Goal: Transaction & Acquisition: Book appointment/travel/reservation

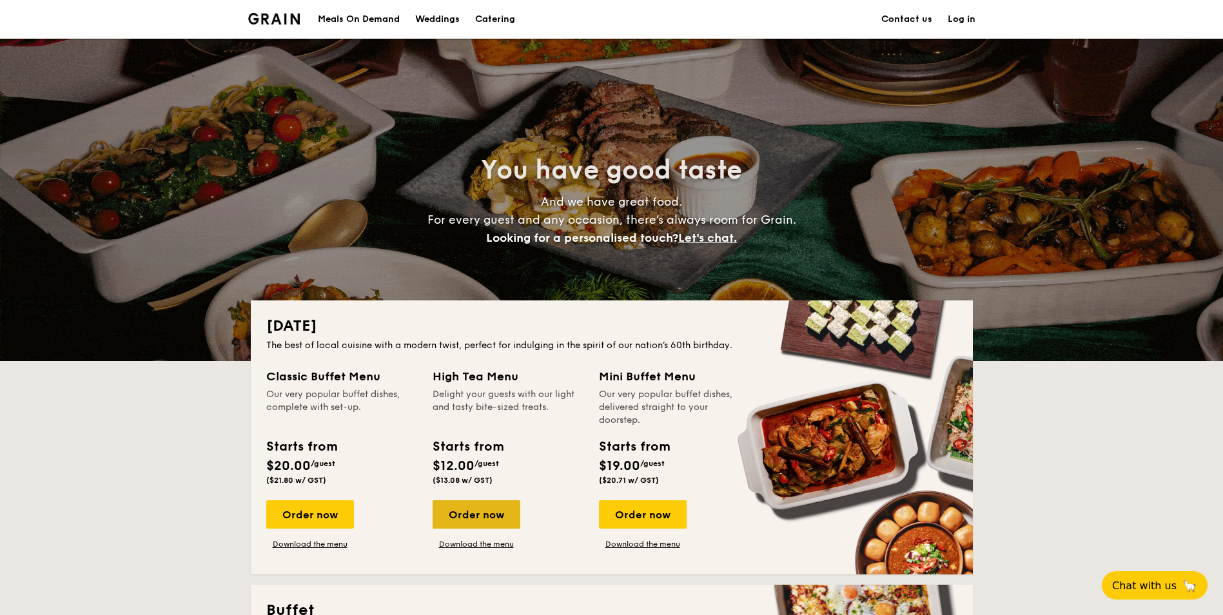
click at [466, 515] on div "Order now" at bounding box center [477, 514] width 88 height 28
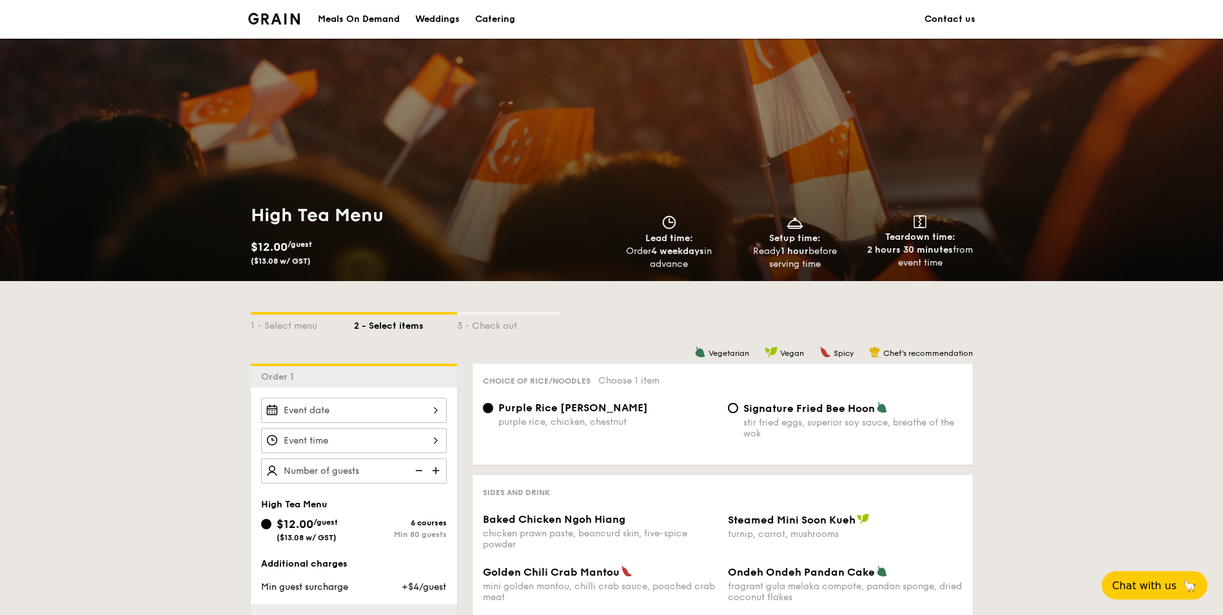
click at [1064, 429] on div "1 - Select menu 2 - Select items 3 - Check out Order 1 High Tea Menu $12.00 /gu…" at bounding box center [611, 552] width 1223 height 542
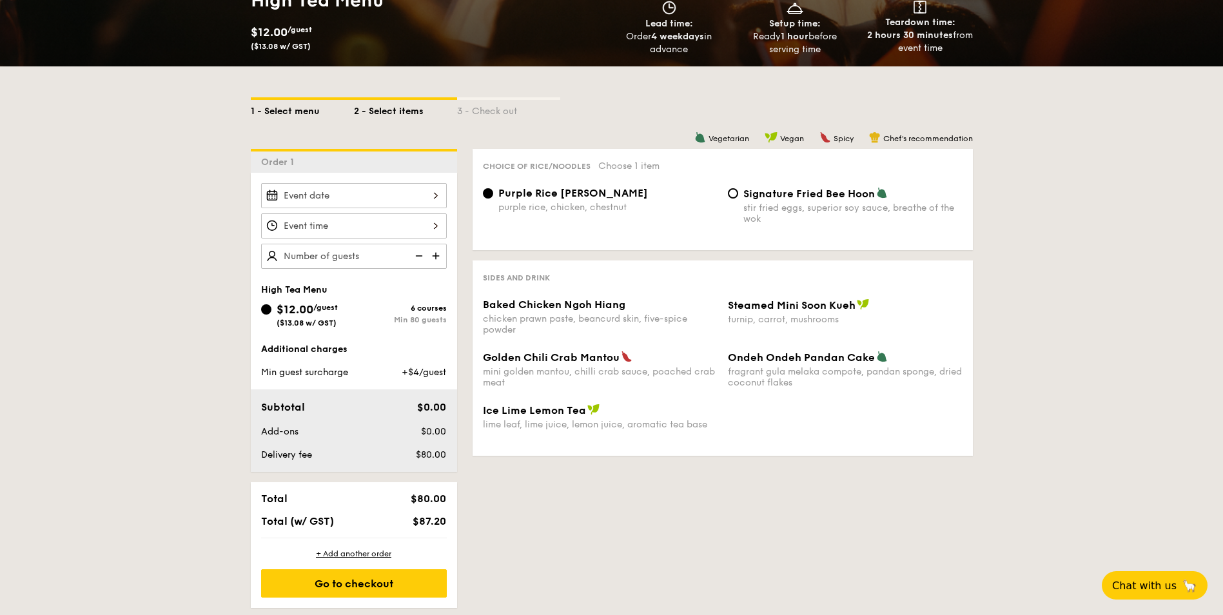
click at [280, 110] on div "1 - Select menu" at bounding box center [302, 109] width 103 height 18
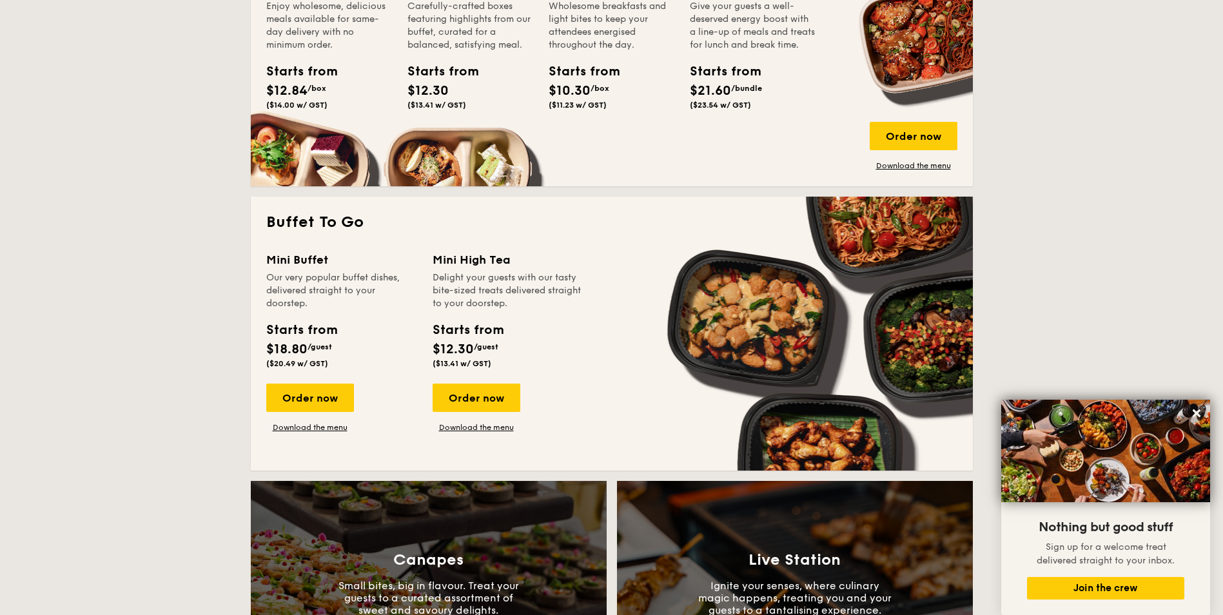
scroll to position [860, 0]
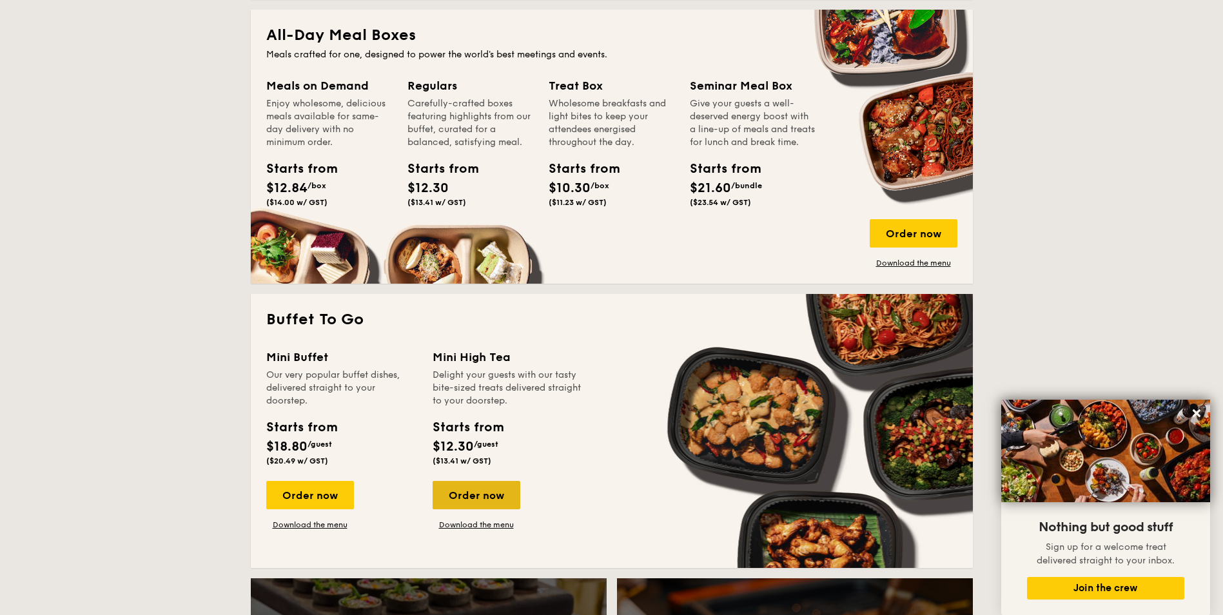
click at [484, 498] on div "Order now" at bounding box center [477, 495] width 88 height 28
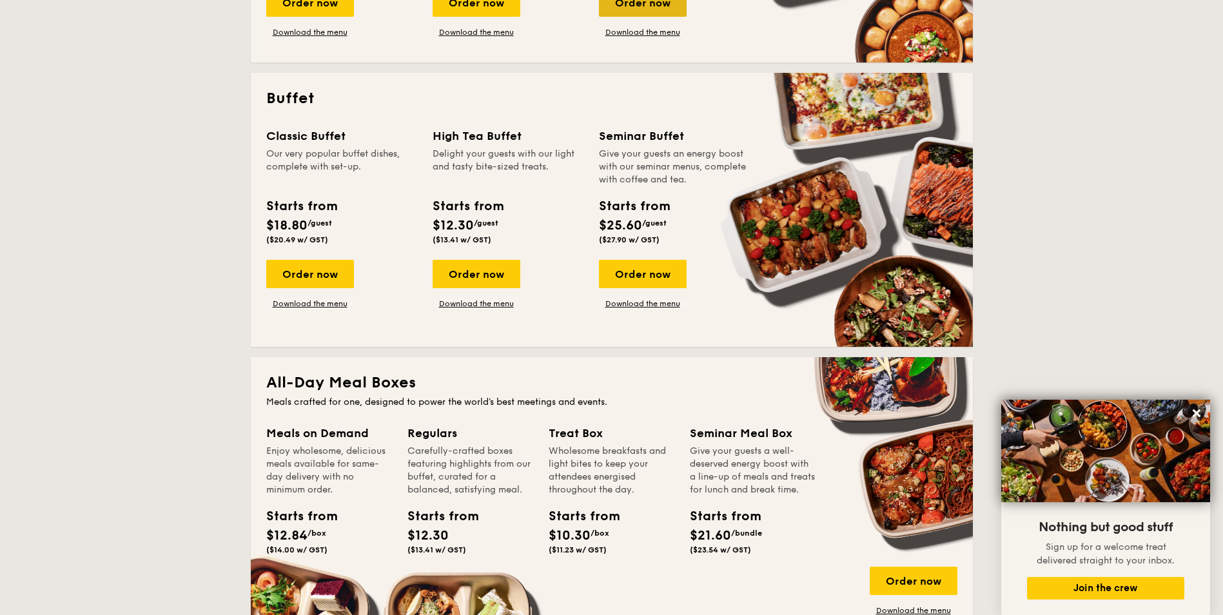
scroll to position [537, 0]
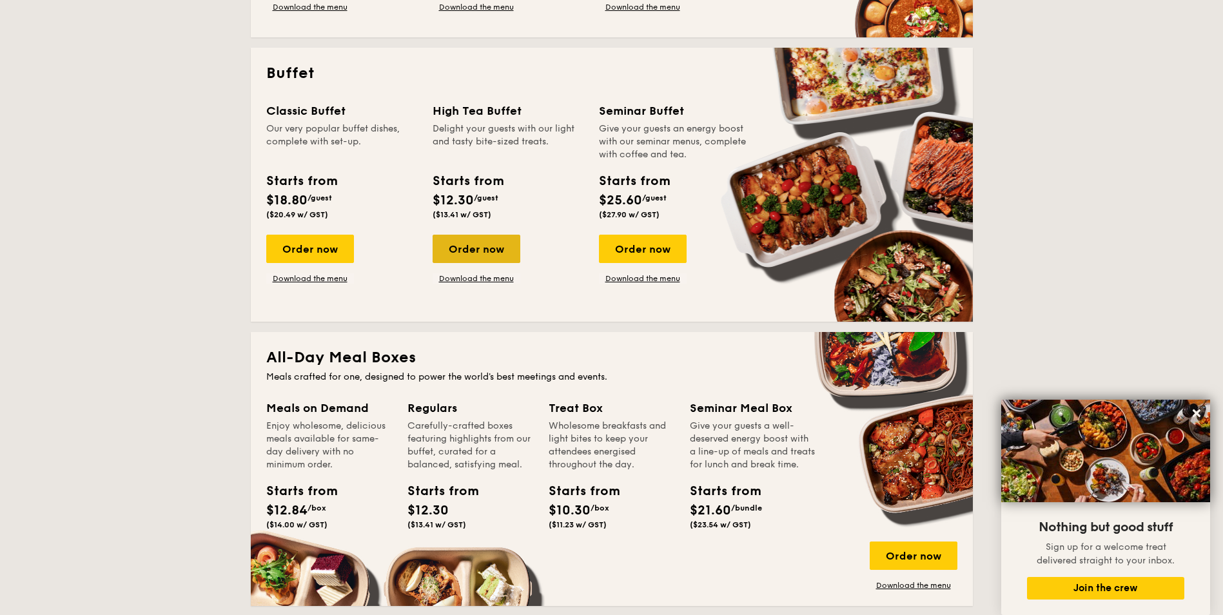
click at [507, 242] on div "Order now" at bounding box center [477, 249] width 88 height 28
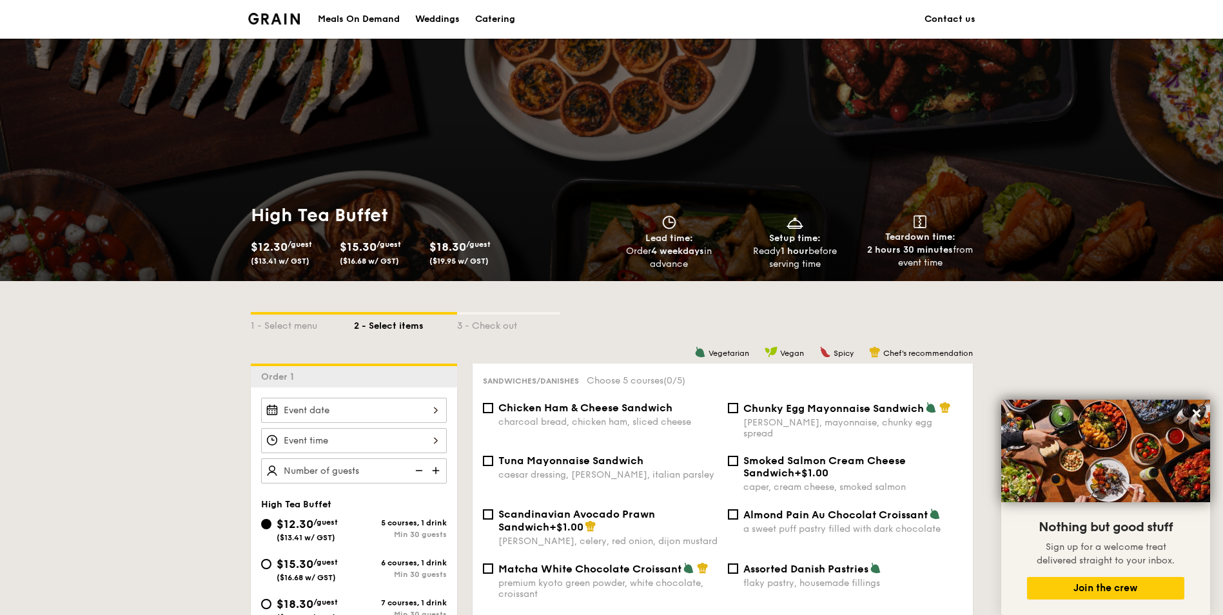
click at [370, 411] on div at bounding box center [354, 410] width 186 height 25
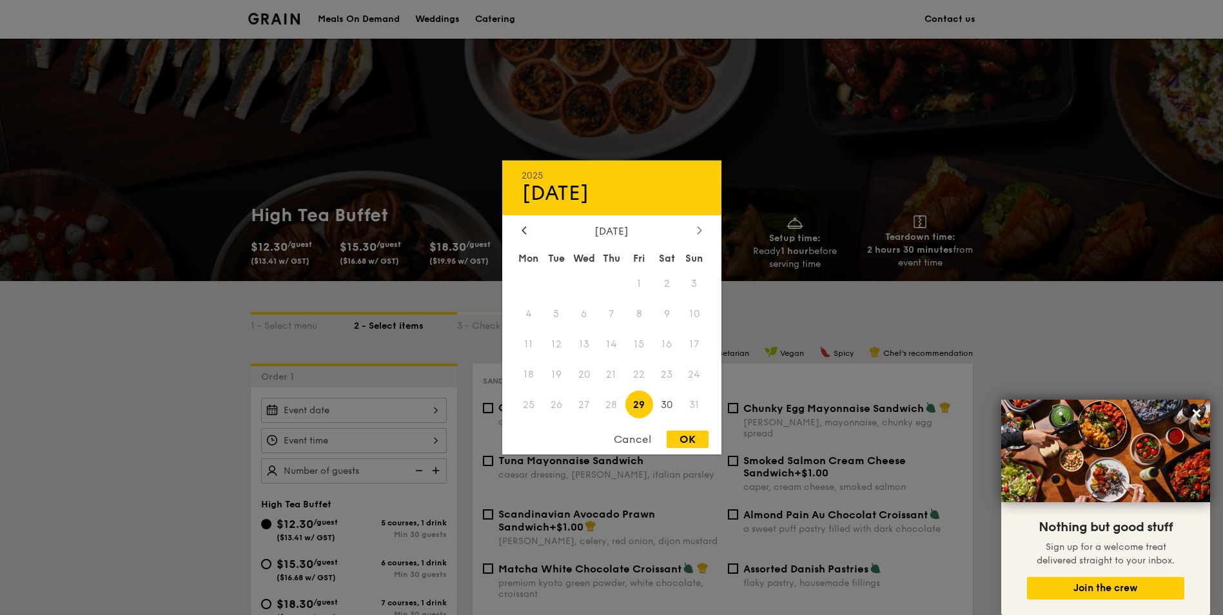
click at [697, 228] on icon at bounding box center [699, 230] width 5 height 8
click at [640, 375] on span "26" at bounding box center [640, 375] width 28 height 28
click at [689, 437] on div "OK" at bounding box center [688, 439] width 42 height 17
type input "[DATE]"
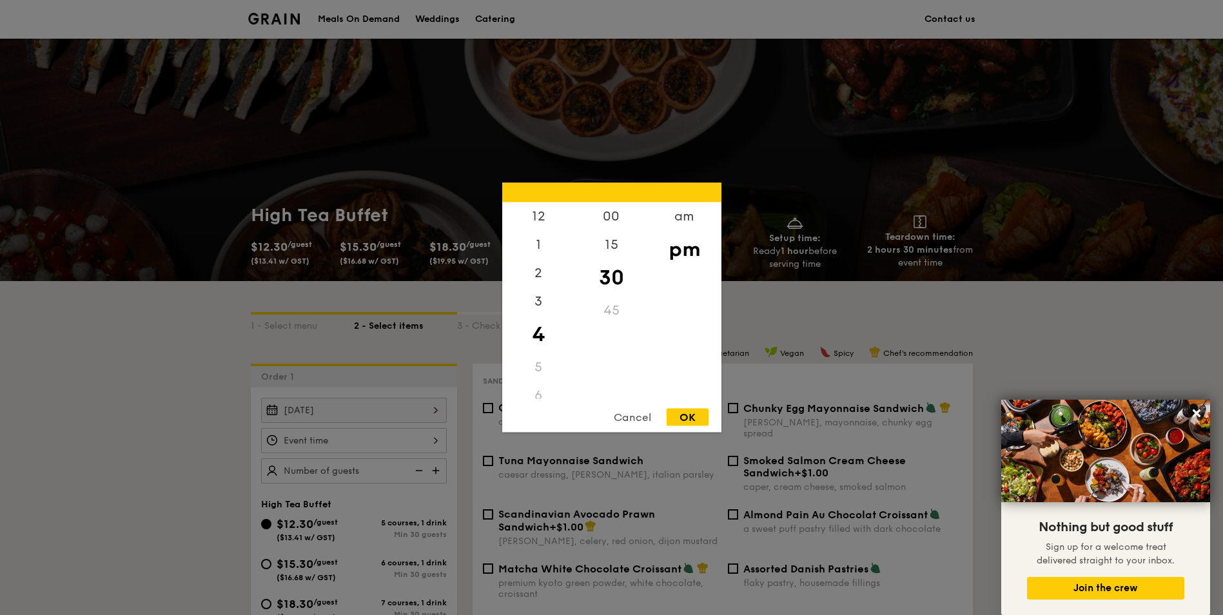
click at [384, 435] on div "12 1 2 3 4 5 6 7 8 9 10 11 00 15 30 45 am pm Cancel OK" at bounding box center [354, 440] width 186 height 25
click at [552, 277] on div "2" at bounding box center [538, 277] width 73 height 37
click at [680, 417] on div "OK" at bounding box center [688, 417] width 42 height 17
type input "2:30PM"
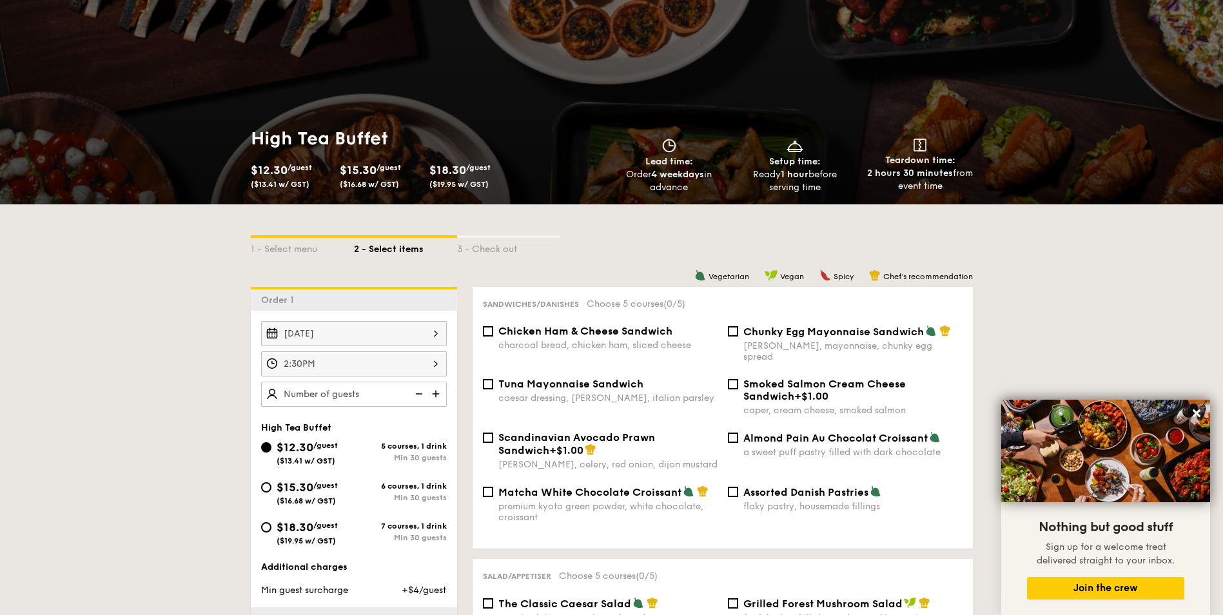
scroll to position [108, 0]
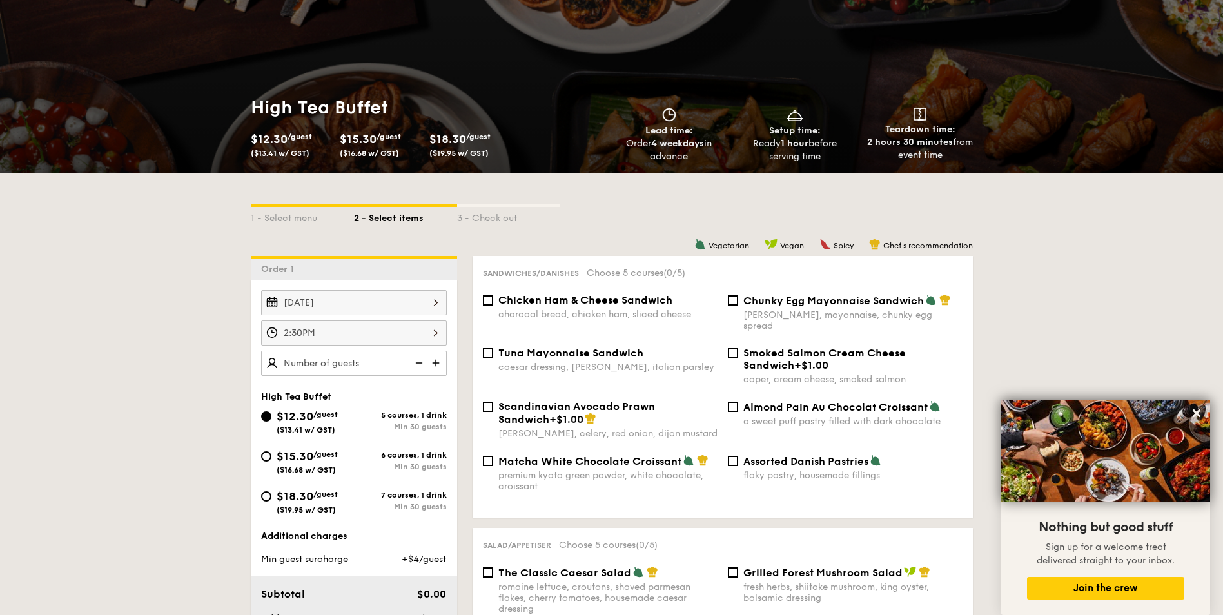
click at [435, 367] on img at bounding box center [437, 363] width 19 height 25
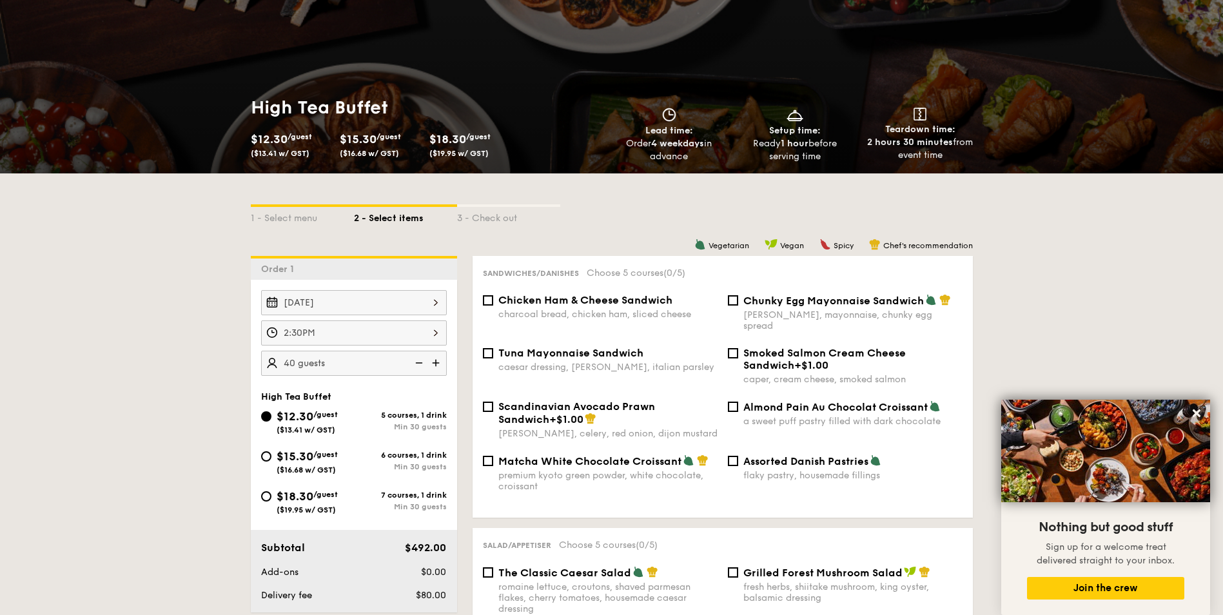
click at [435, 367] on img at bounding box center [437, 363] width 19 height 25
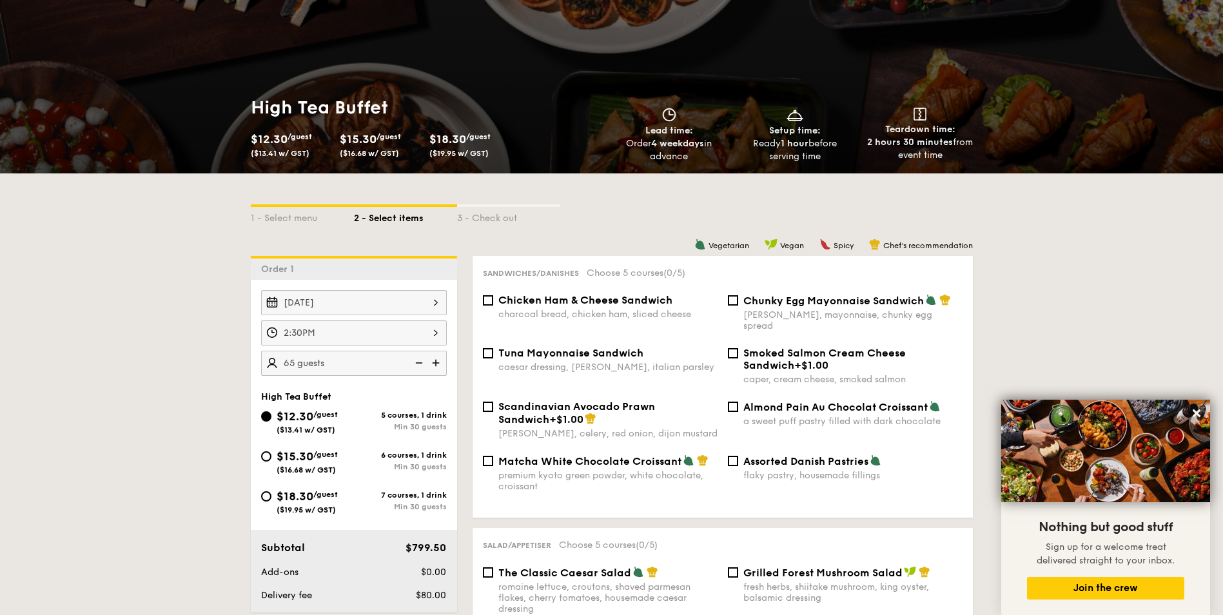
click at [435, 367] on img at bounding box center [437, 363] width 19 height 25
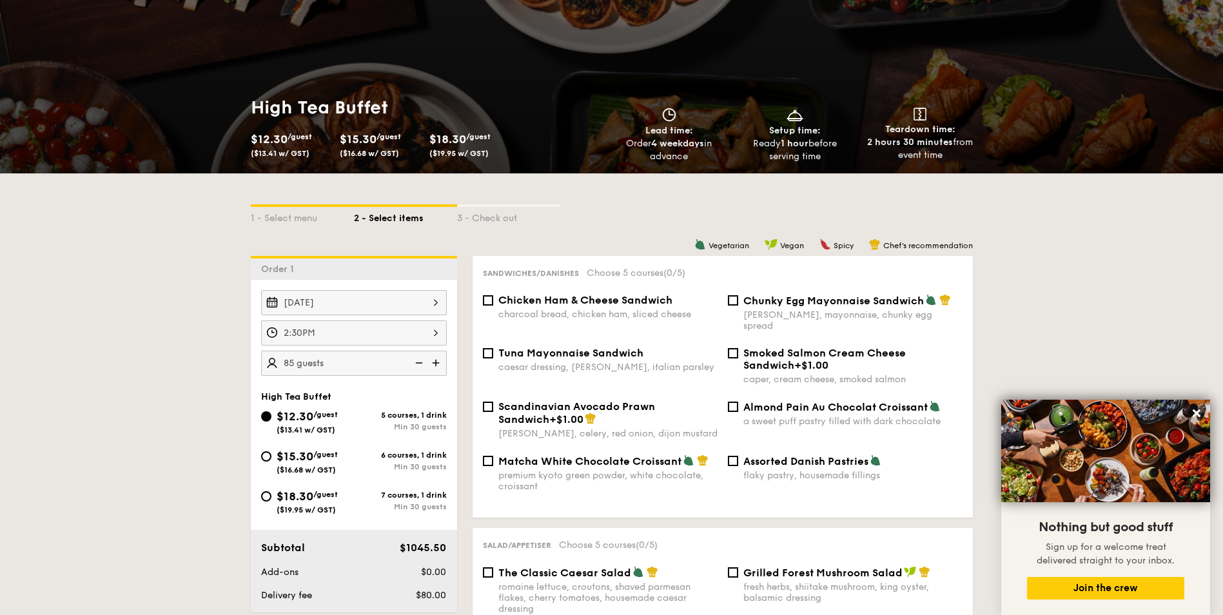
type input "90 guests"
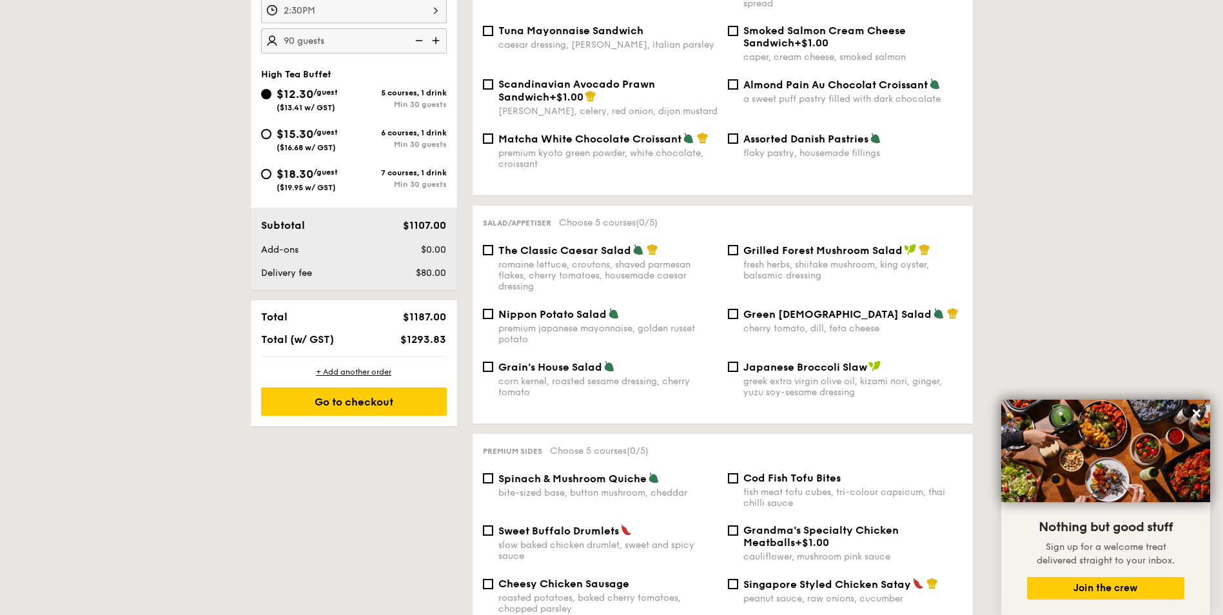
scroll to position [0, 0]
